Goal: Task Accomplishment & Management: Use online tool/utility

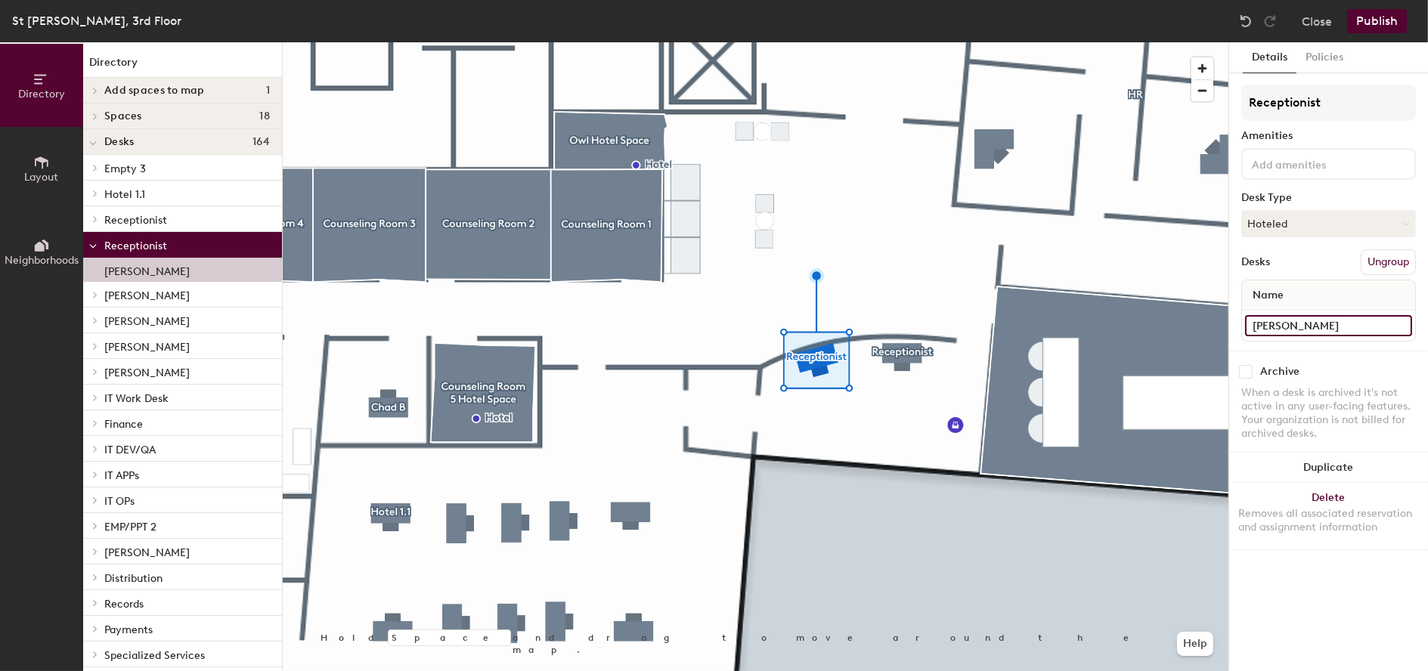
click at [1354, 317] on input "[PERSON_NAME]" at bounding box center [1328, 325] width 167 height 21
click at [1181, 321] on div "Directory Layout Neighborhoods Directory Add spaces to map 1 Counseling Room 6 …" at bounding box center [714, 356] width 1428 height 629
paste input "[PERSON_NAME]"
type input "[PERSON_NAME]"
click at [1366, 20] on button "Publish" at bounding box center [1377, 21] width 60 height 24
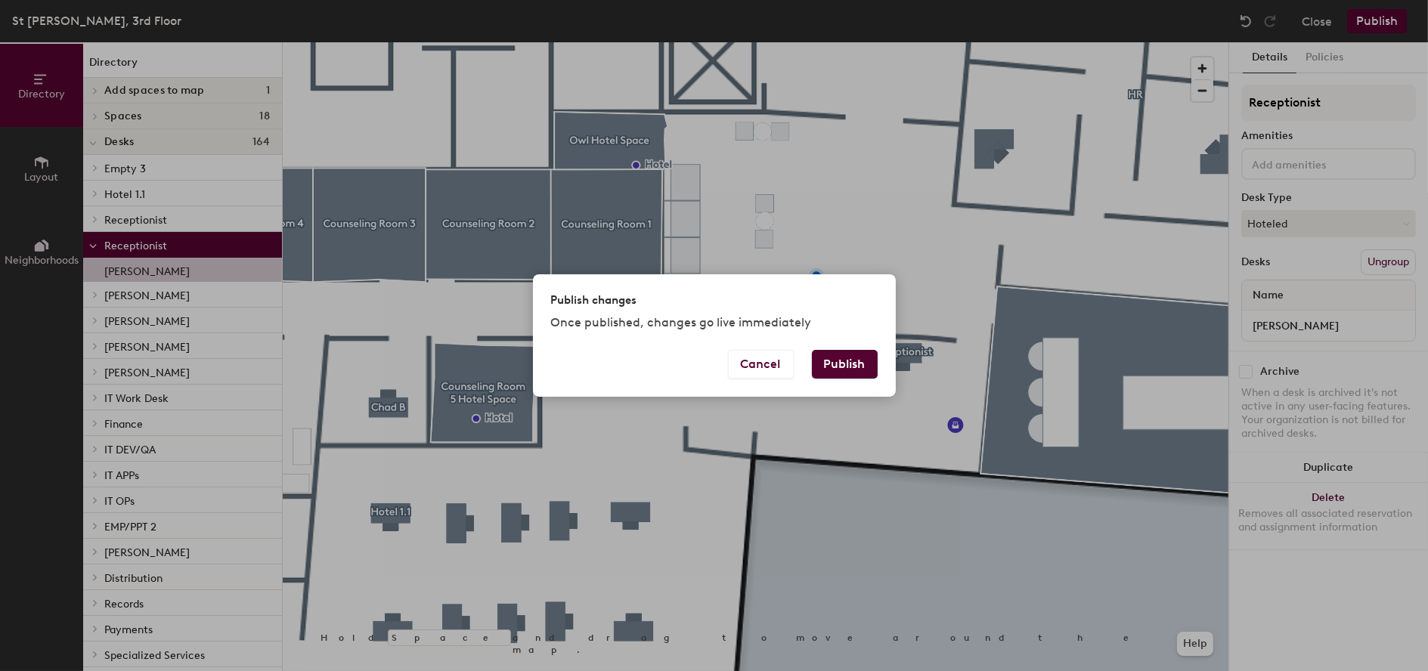
click at [869, 355] on button "Publish" at bounding box center [845, 364] width 66 height 29
